Goal: Find specific page/section: Find specific page/section

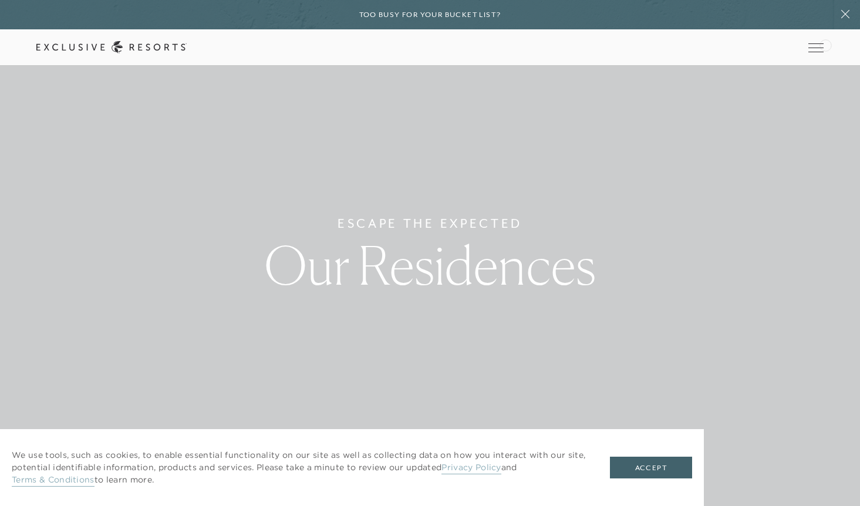
click at [825, 44] on div "Schedule a Meeting Get Started Visit home page Member Login Schedule a Meeting …" at bounding box center [430, 47] width 860 height 36
click at [0, 0] on icon at bounding box center [0, 0] width 0 height 0
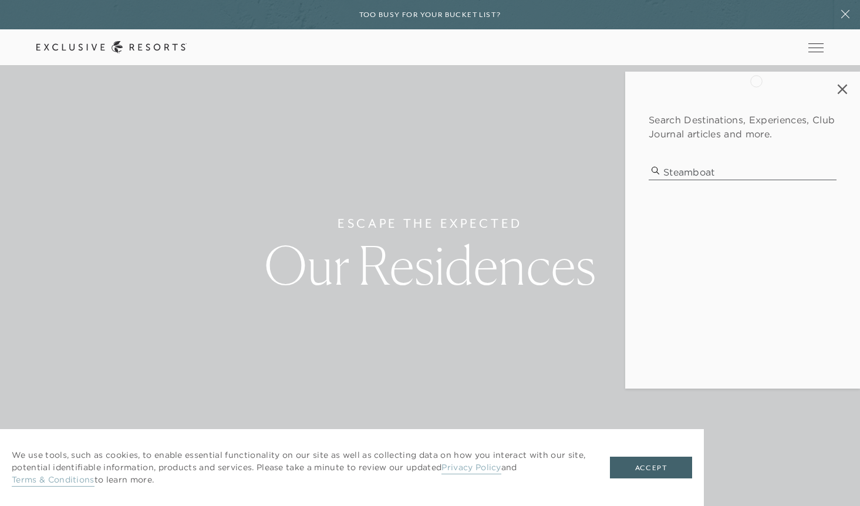
type input "steamboat"
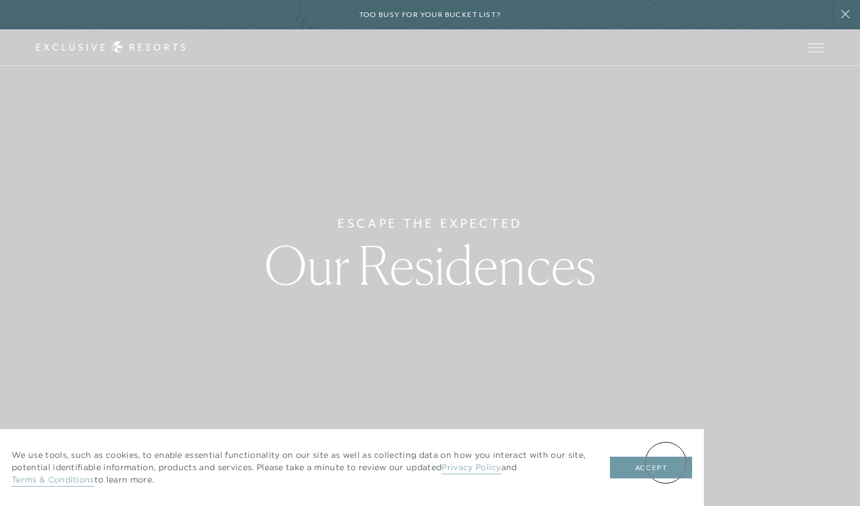
click at [666, 463] on button "Accept" at bounding box center [651, 468] width 82 height 22
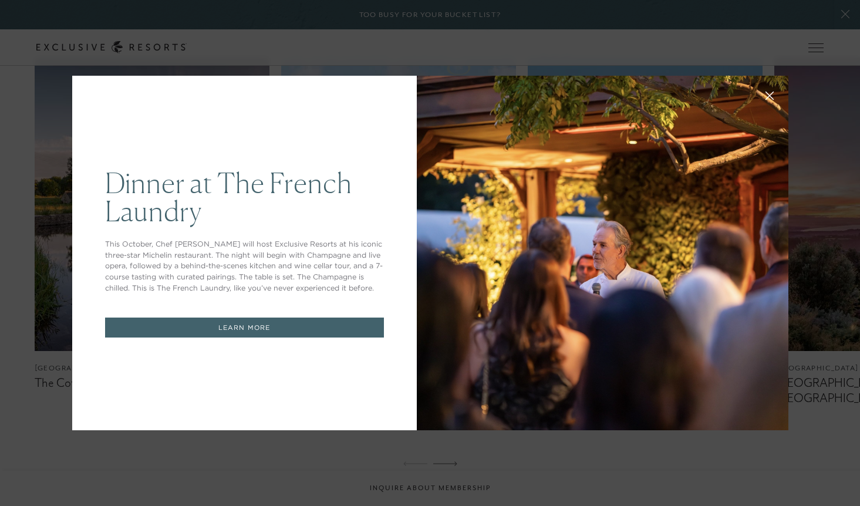
click at [424, 56] on div "Dinner at The [GEOGRAPHIC_DATA] This October, Chef [PERSON_NAME] will host Excl…" at bounding box center [430, 253] width 860 height 506
click at [774, 93] on button at bounding box center [770, 94] width 28 height 28
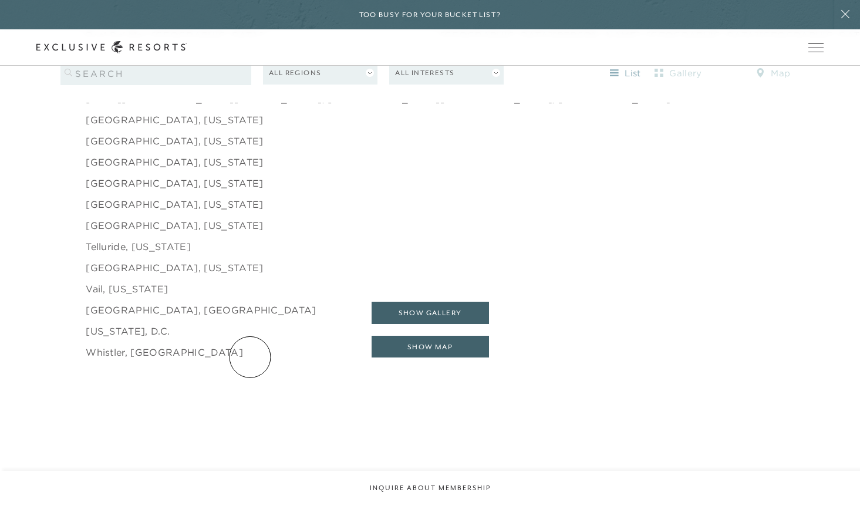
scroll to position [1955, 0]
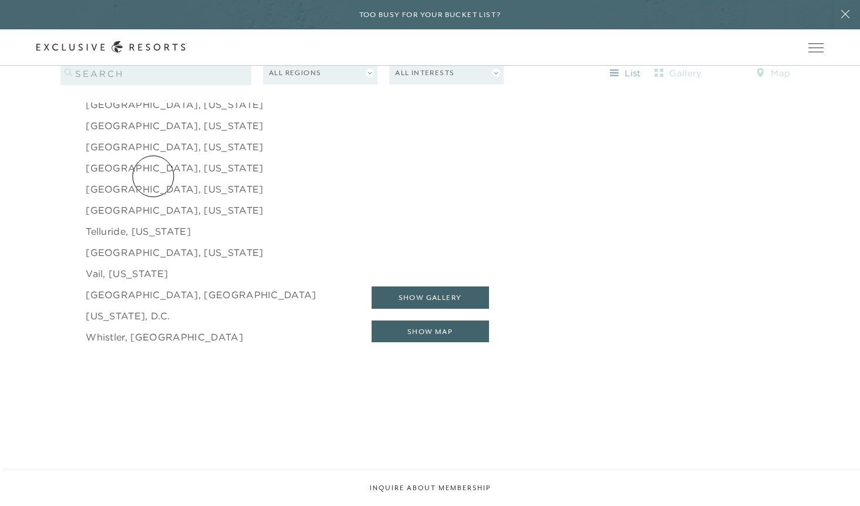
click at [153, 182] on link "[GEOGRAPHIC_DATA], [US_STATE]" at bounding box center [174, 189] width 177 height 14
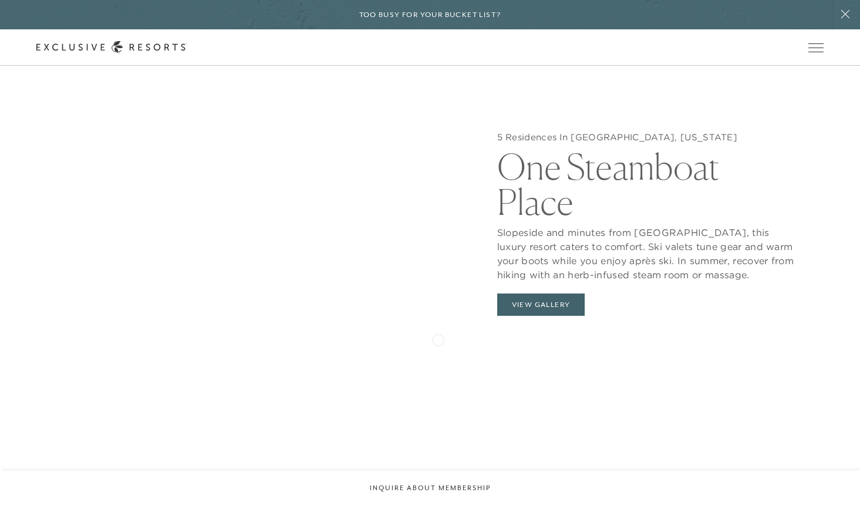
scroll to position [1242, 0]
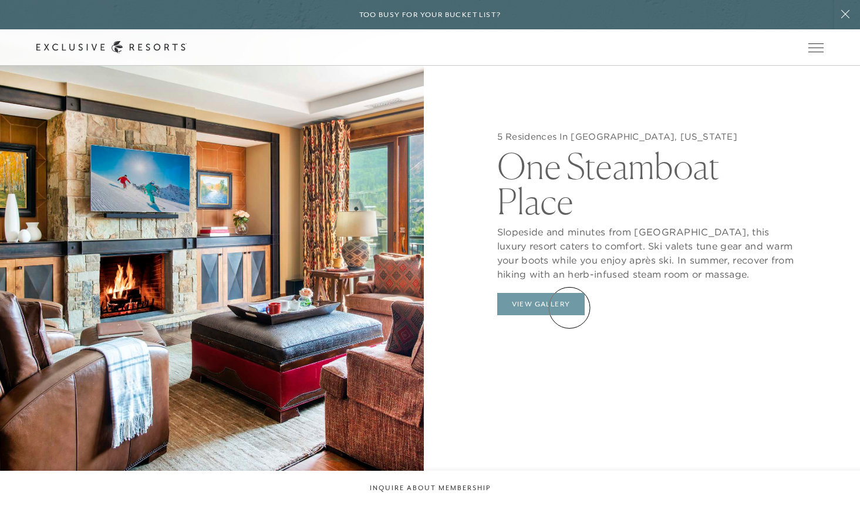
click at [569, 308] on button "View Gallery" at bounding box center [541, 304] width 88 height 22
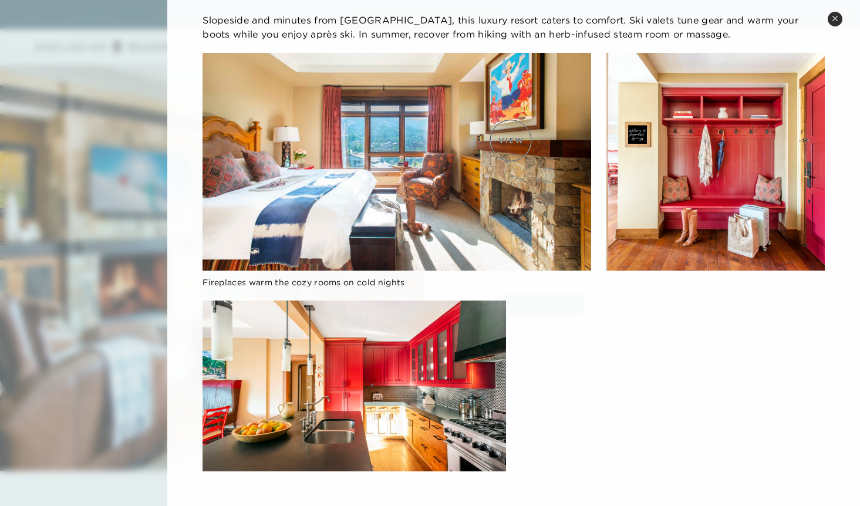
scroll to position [0, 0]
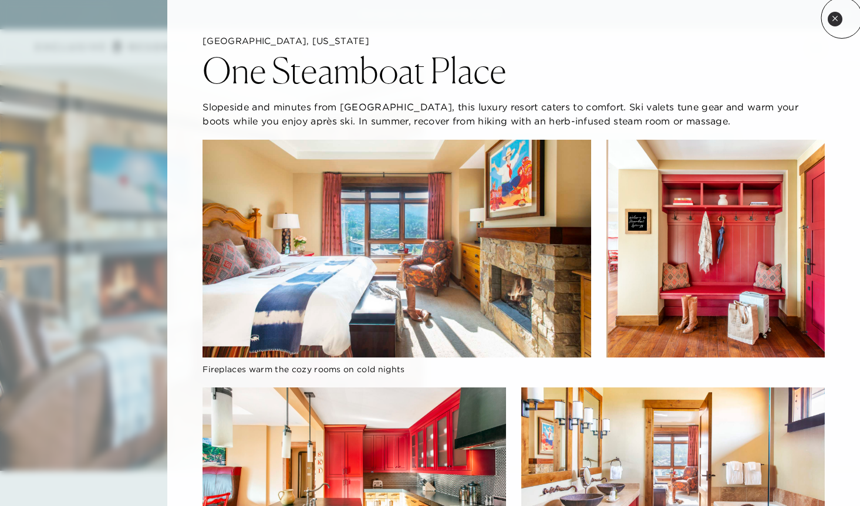
click at [842, 18] on button "Close quickview" at bounding box center [835, 19] width 15 height 15
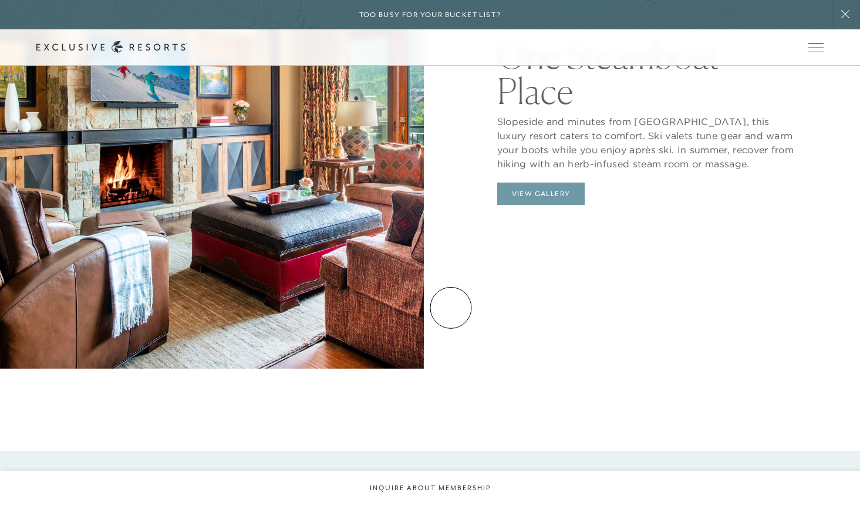
scroll to position [1299, 0]
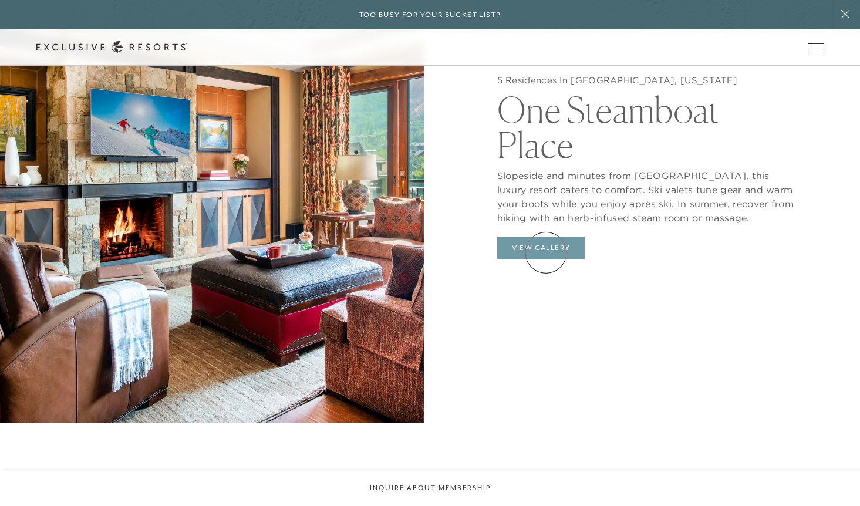
click at [546, 252] on button "View Gallery" at bounding box center [541, 248] width 88 height 22
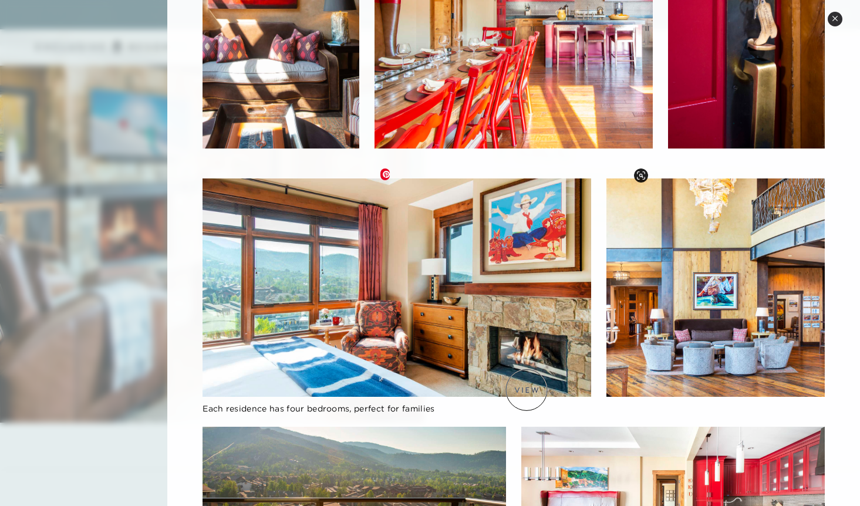
scroll to position [0, 0]
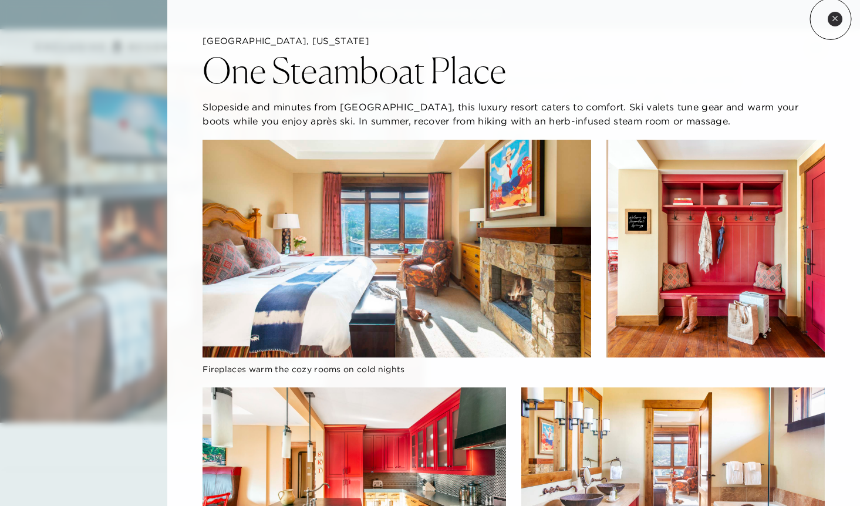
click at [831, 19] on button "Close quickview" at bounding box center [835, 19] width 15 height 15
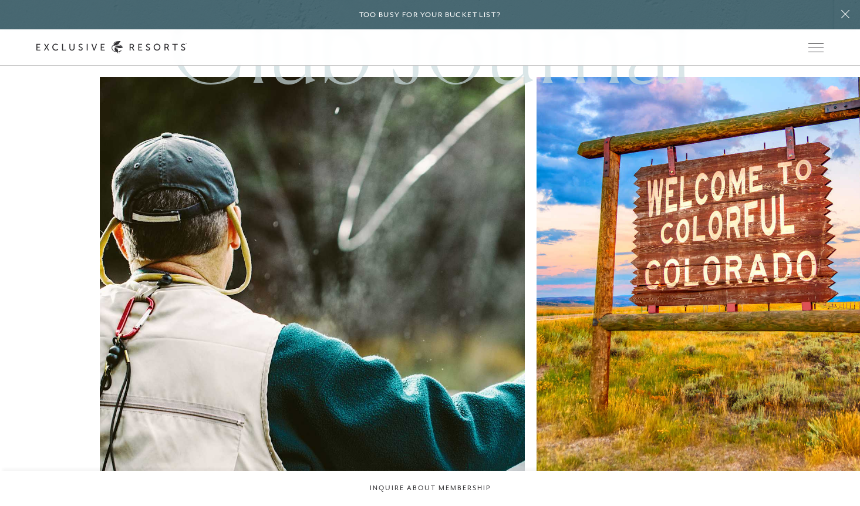
scroll to position [2972, 0]
